Goal: Find specific page/section: Find specific page/section

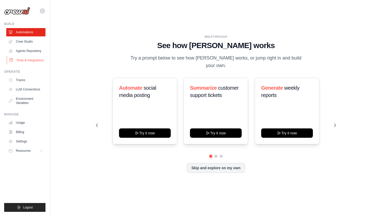
click at [24, 59] on link "Tools & Integrations" at bounding box center [26, 60] width 39 height 8
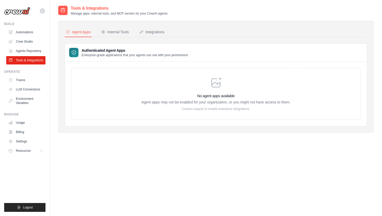
click at [24, 59] on link "Tools & Integrations" at bounding box center [25, 60] width 39 height 8
click at [152, 35] on button "Integrations" at bounding box center [151, 32] width 27 height 10
